Goal: Transaction & Acquisition: Purchase product/service

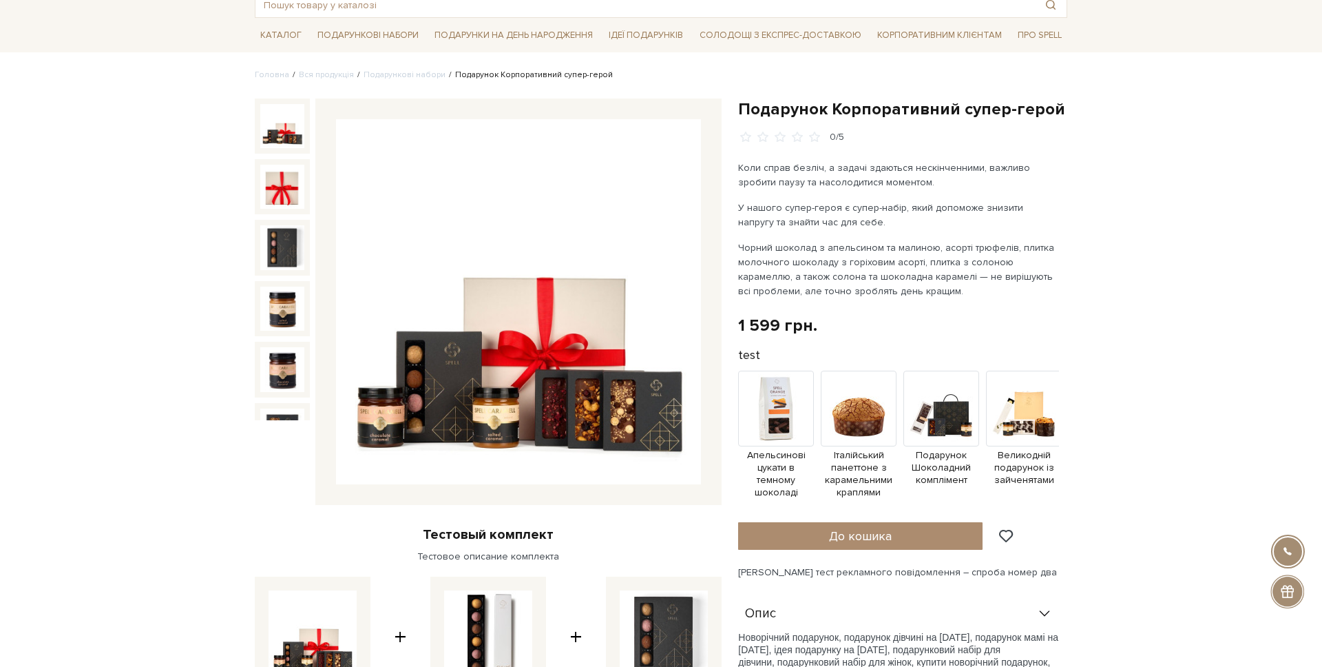
scroll to position [88, 0]
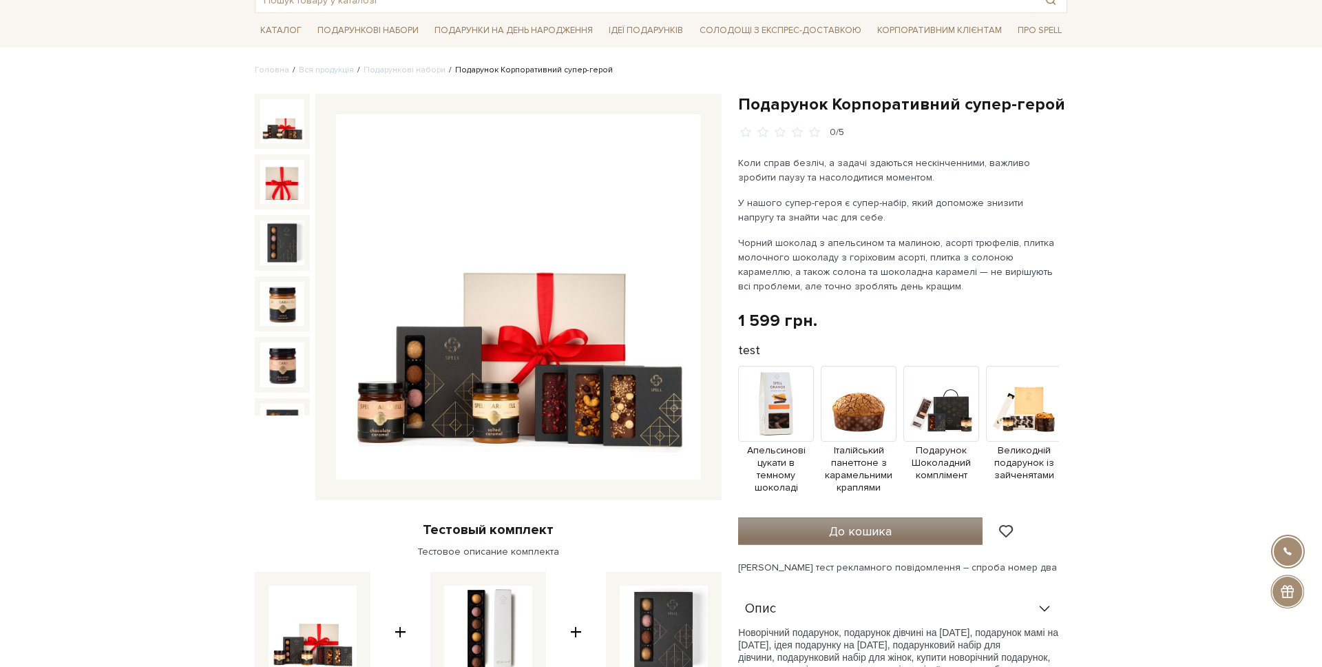
click at [890, 531] on span "До кошика" at bounding box center [860, 530] width 63 height 15
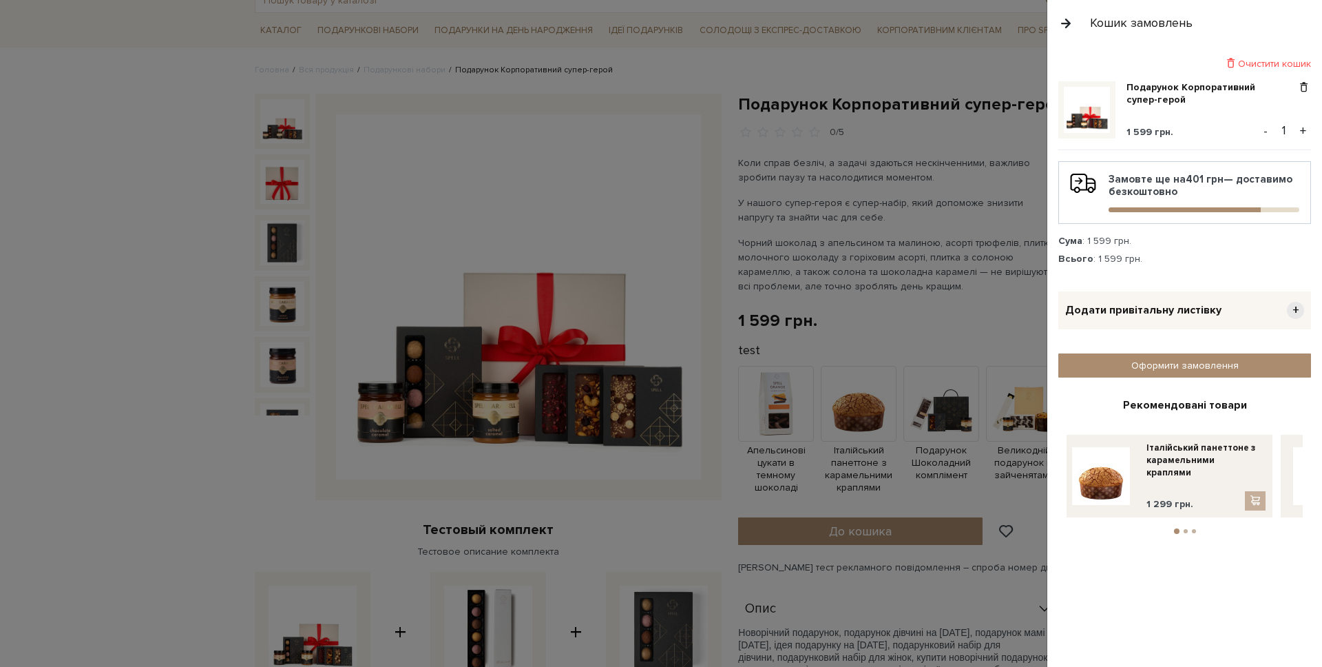
click at [1181, 526] on ul "1 2 3" at bounding box center [1185, 528] width 236 height 12
drag, startPoint x: 1183, startPoint y: 528, endPoint x: 1192, endPoint y: 536, distance: 12.7
click at [1183, 528] on ul "1 2 3" at bounding box center [1185, 528] width 236 height 12
click at [1187, 531] on button "2" at bounding box center [1186, 531] width 4 height 4
click at [1194, 531] on button "3" at bounding box center [1194, 531] width 4 height 4
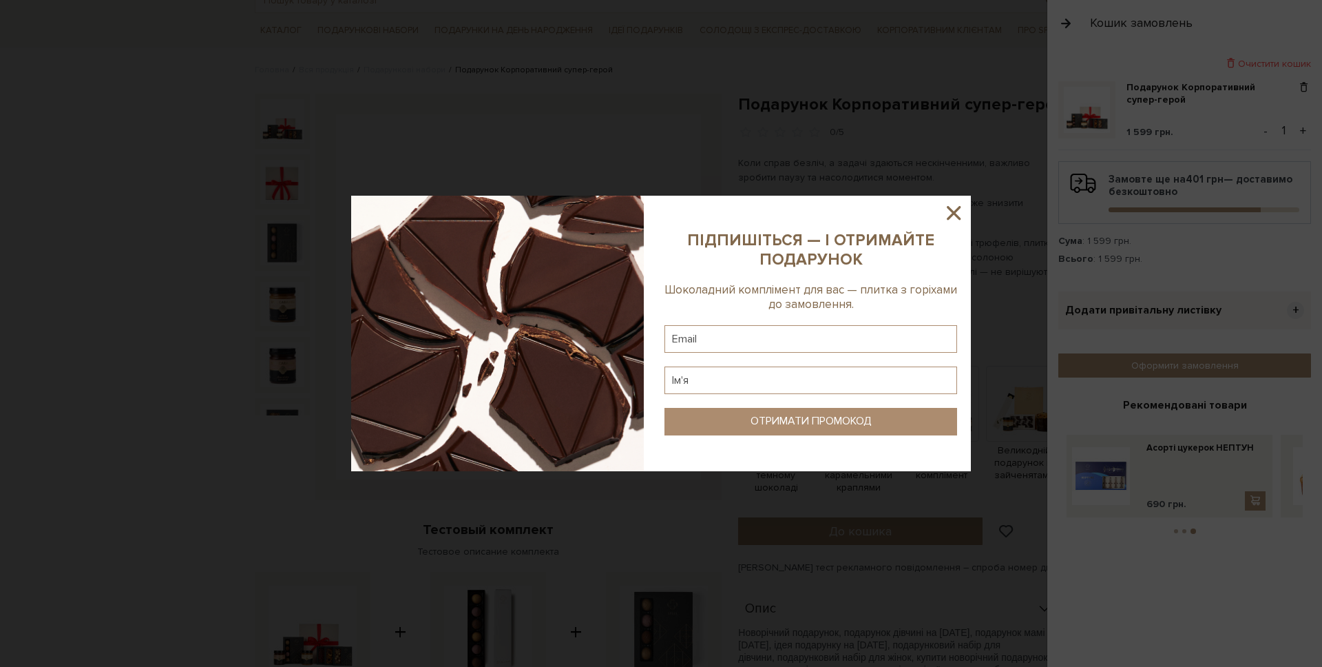
click at [953, 217] on icon at bounding box center [953, 212] width 23 height 23
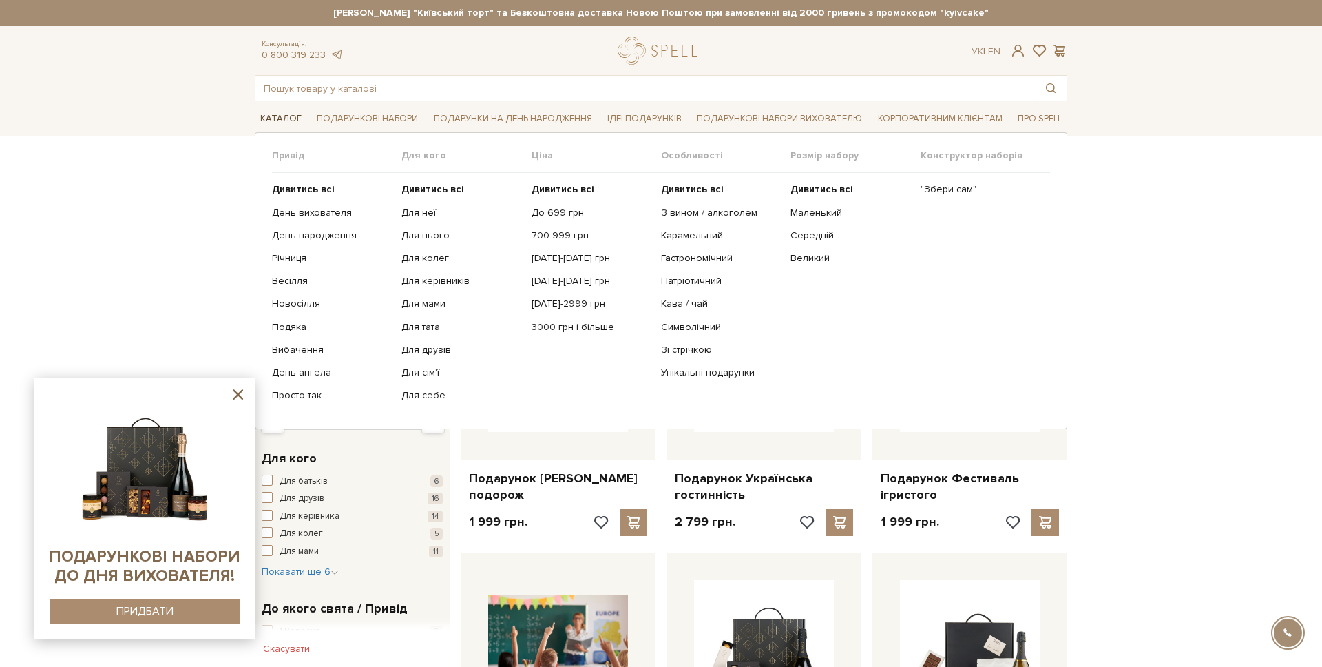
click at [267, 113] on link "Каталог" at bounding box center [281, 118] width 52 height 21
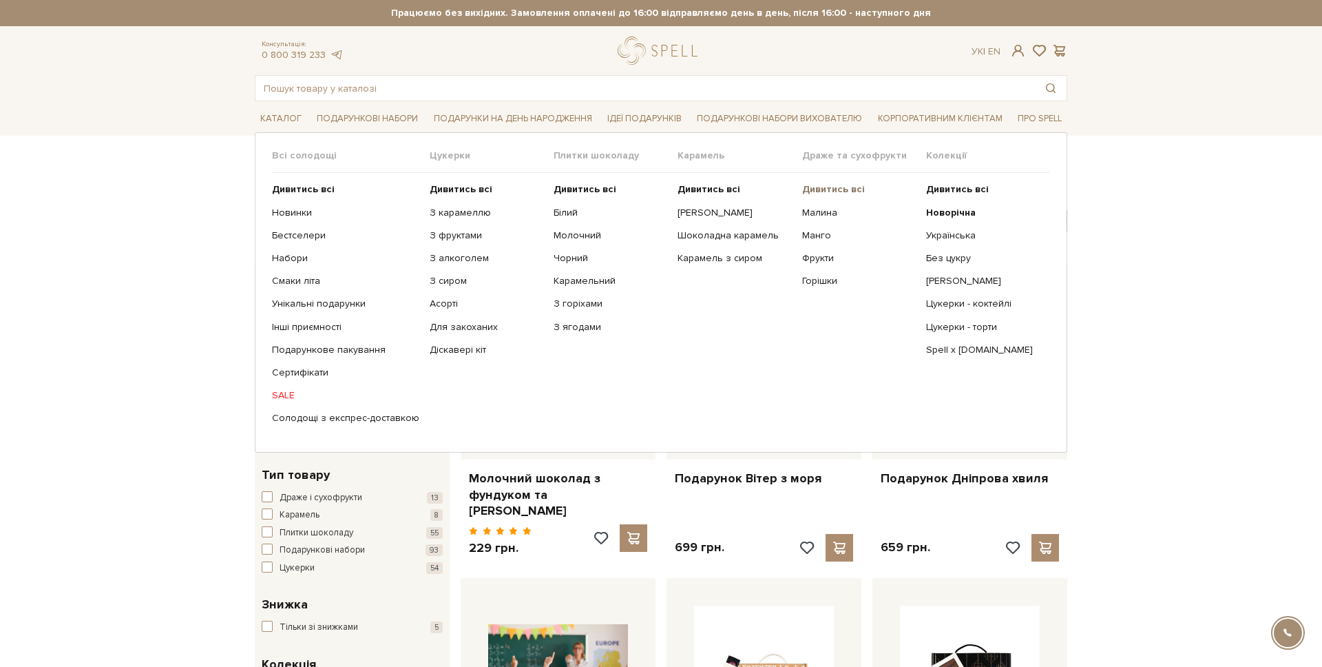
click at [824, 194] on b "Дивитись всі" at bounding box center [833, 189] width 63 height 12
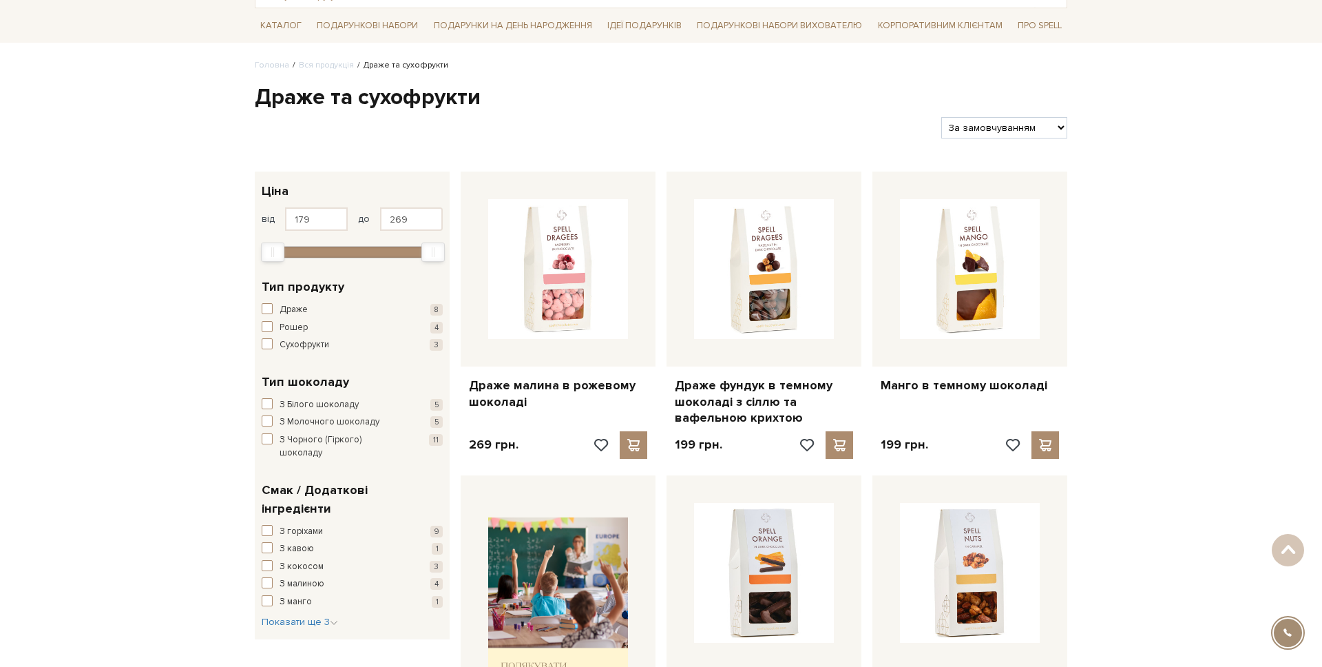
scroll to position [84, 0]
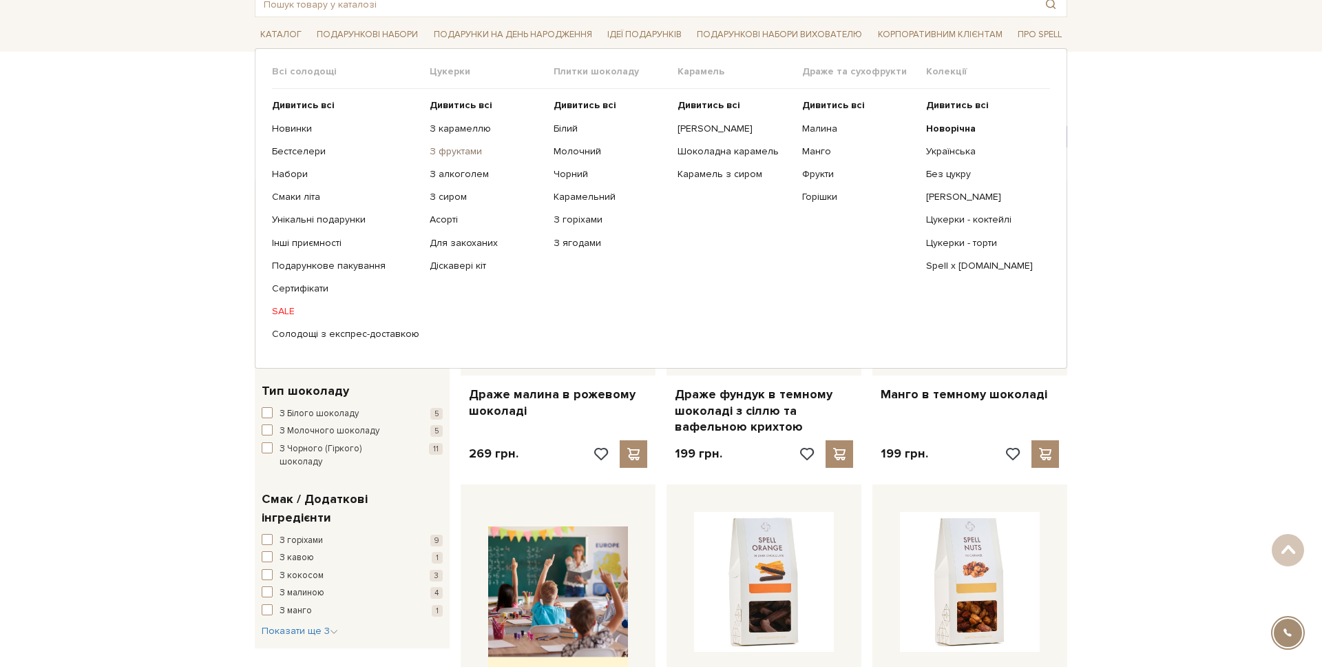
click at [454, 156] on link "З фруктами" at bounding box center [487, 151] width 114 height 12
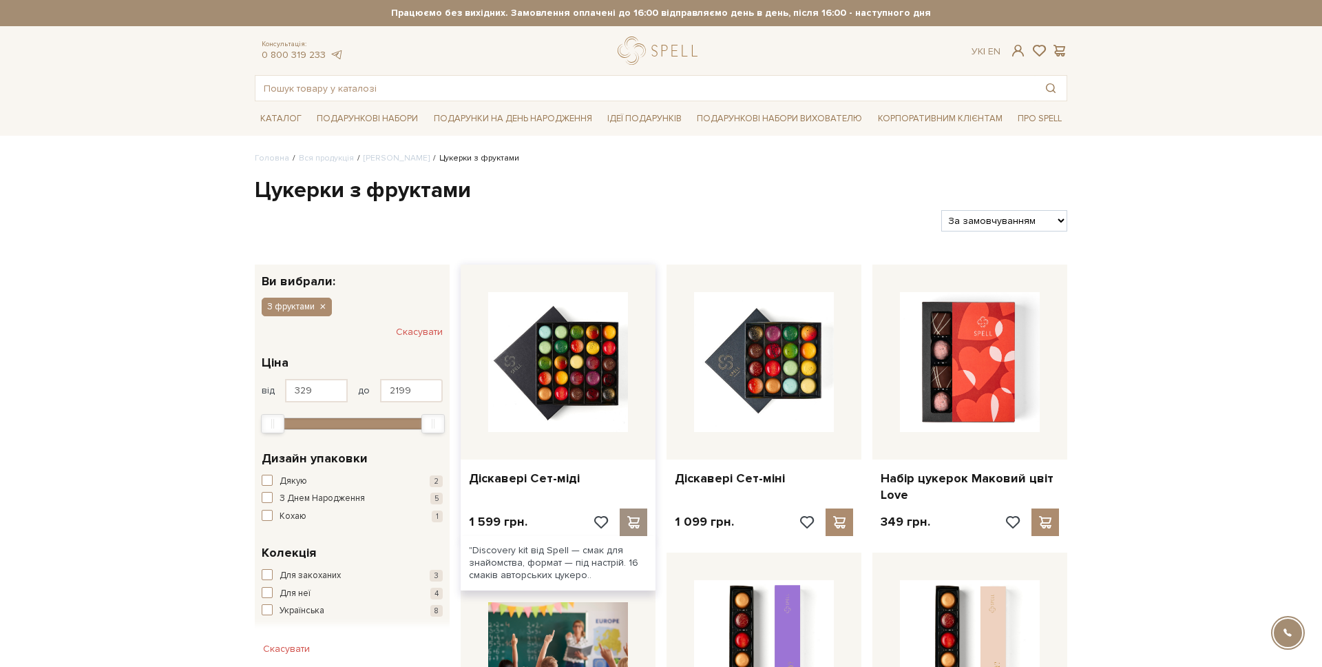
click at [624, 520] on div at bounding box center [634, 522] width 28 height 28
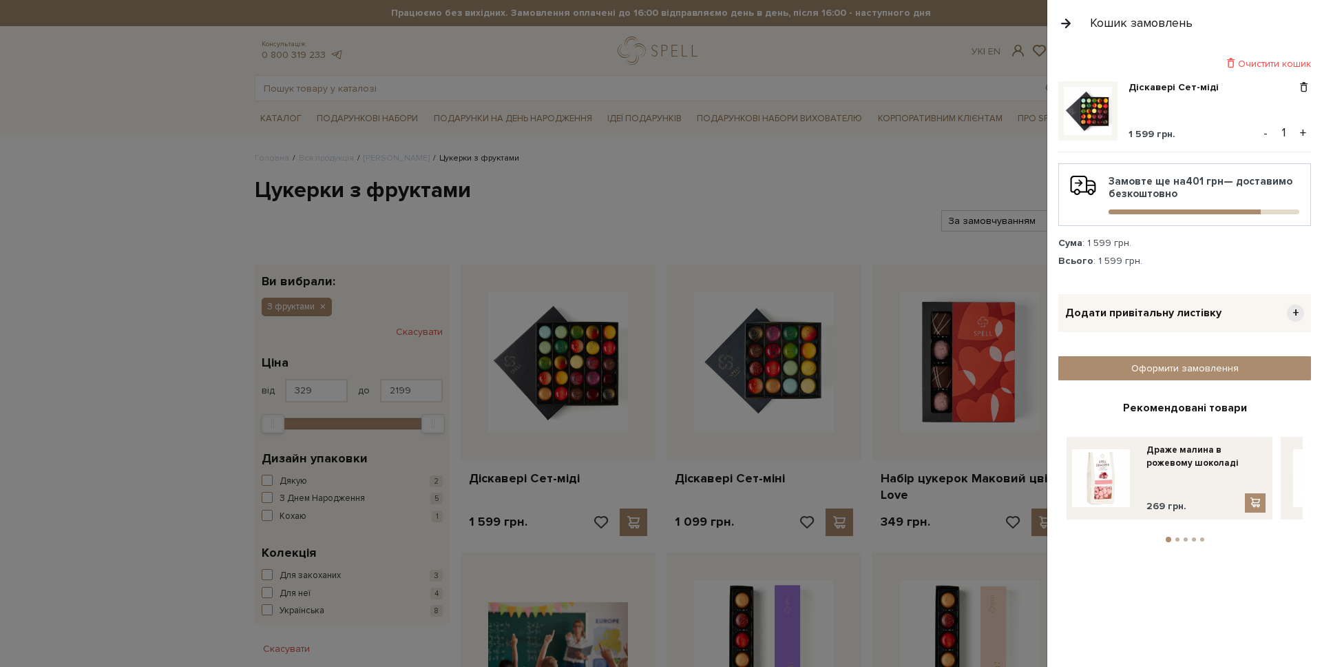
click at [1174, 537] on li "2" at bounding box center [1178, 539] width 8 height 4
click at [1186, 537] on button "3" at bounding box center [1186, 539] width 4 height 4
click at [1191, 537] on li "4" at bounding box center [1194, 539] width 8 height 4
click at [1198, 537] on li "5" at bounding box center [1202, 539] width 8 height 4
click at [1169, 537] on button "1" at bounding box center [1168, 539] width 4 height 4
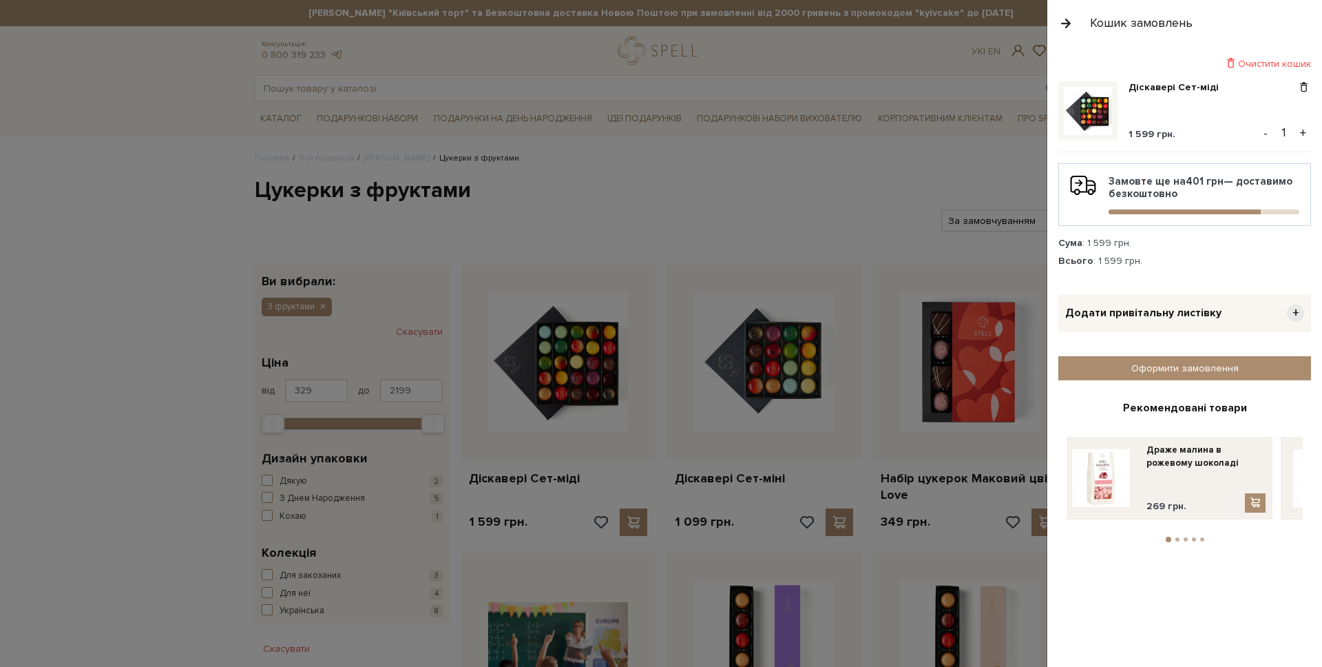
click at [1289, 466] on link at bounding box center [1322, 478] width 69 height 69
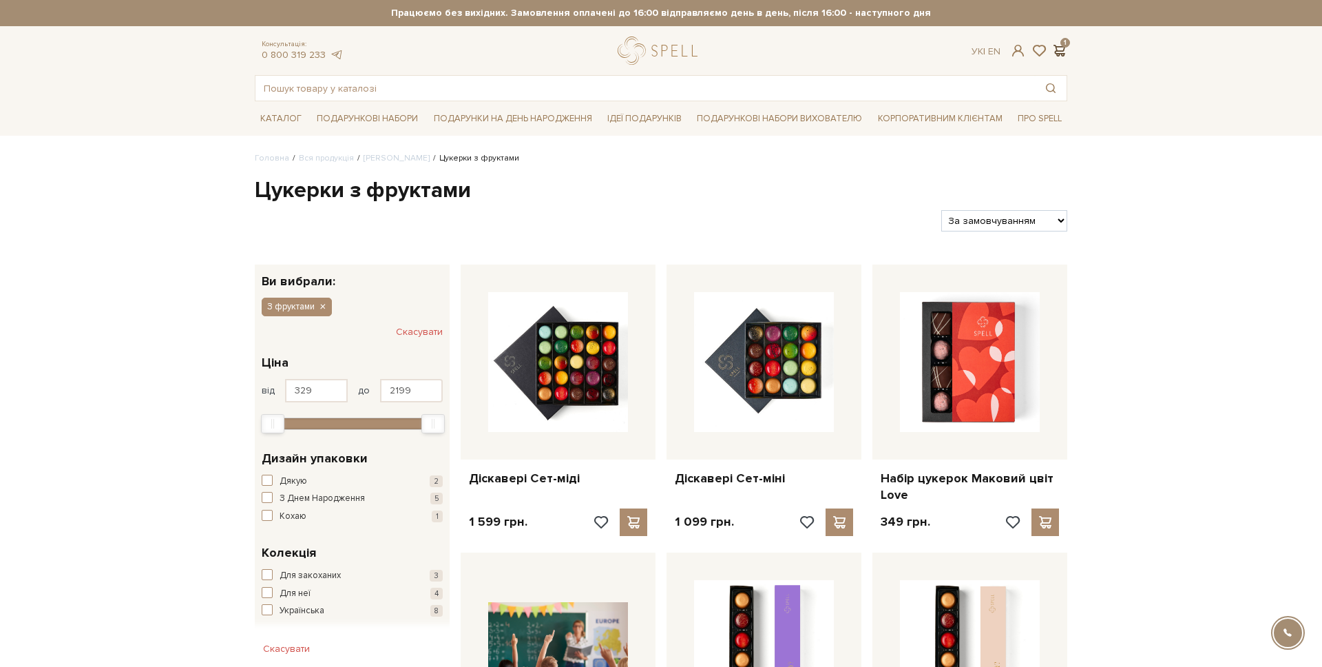
click at [1055, 51] on span at bounding box center [1059, 50] width 17 height 14
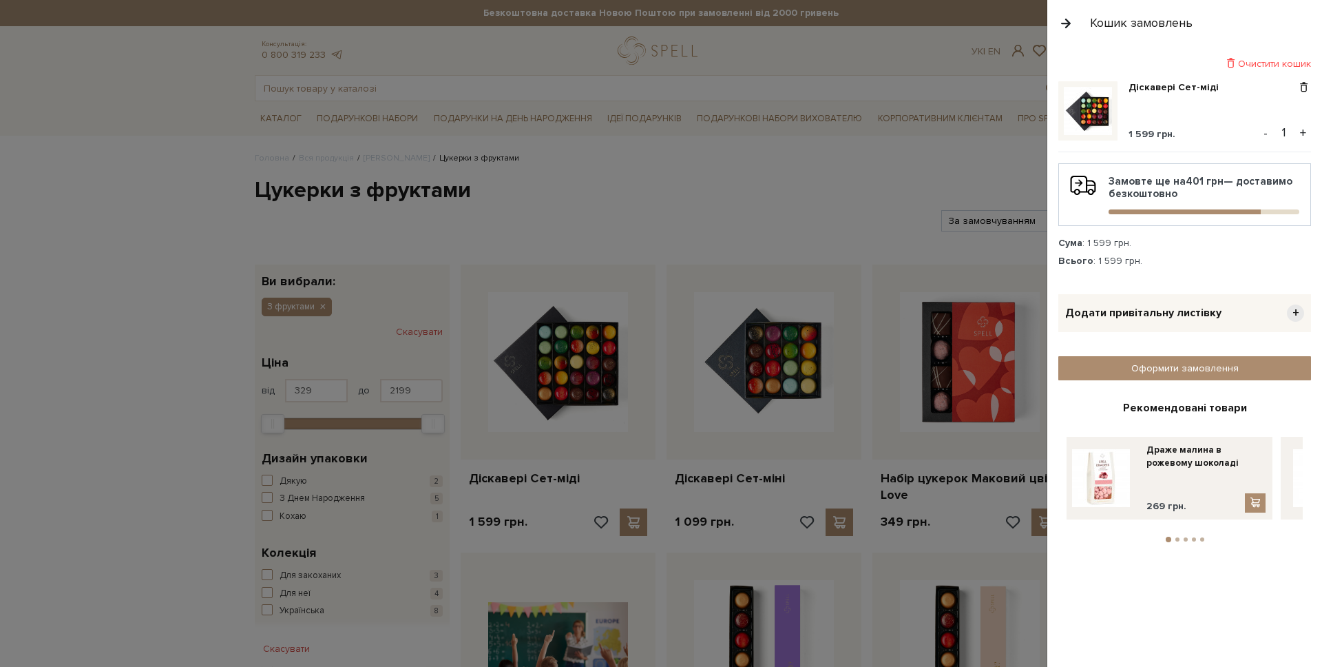
click at [1178, 537] on button "2" at bounding box center [1178, 539] width 4 height 4
click at [1187, 537] on li "3" at bounding box center [1186, 539] width 8 height 4
